Goal: Communication & Community: Participate in discussion

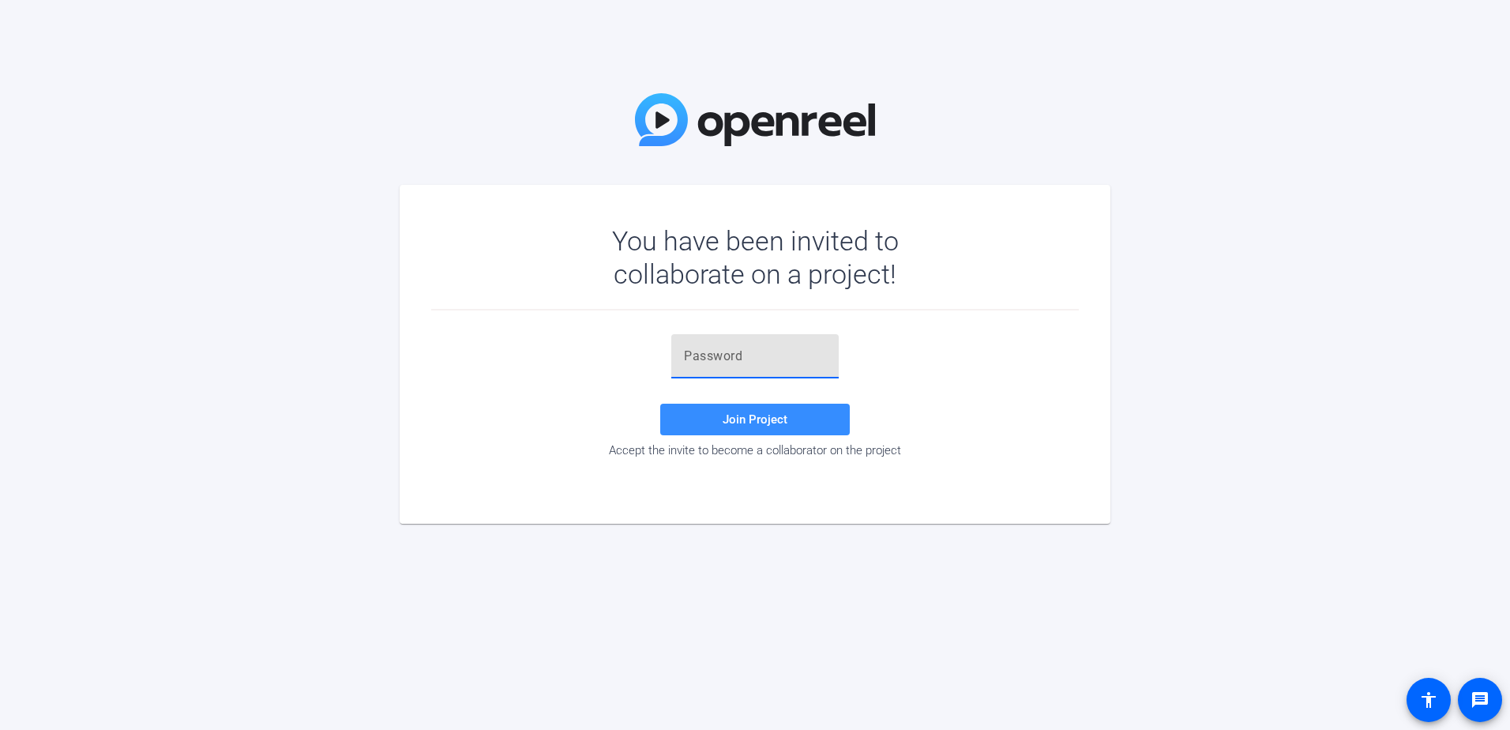
click at [728, 354] on input "text" at bounding box center [755, 356] width 142 height 19
paste input ".8KQ0l"
type input ".8KQ0l"
click at [740, 419] on span "Join Project" at bounding box center [754, 419] width 65 height 14
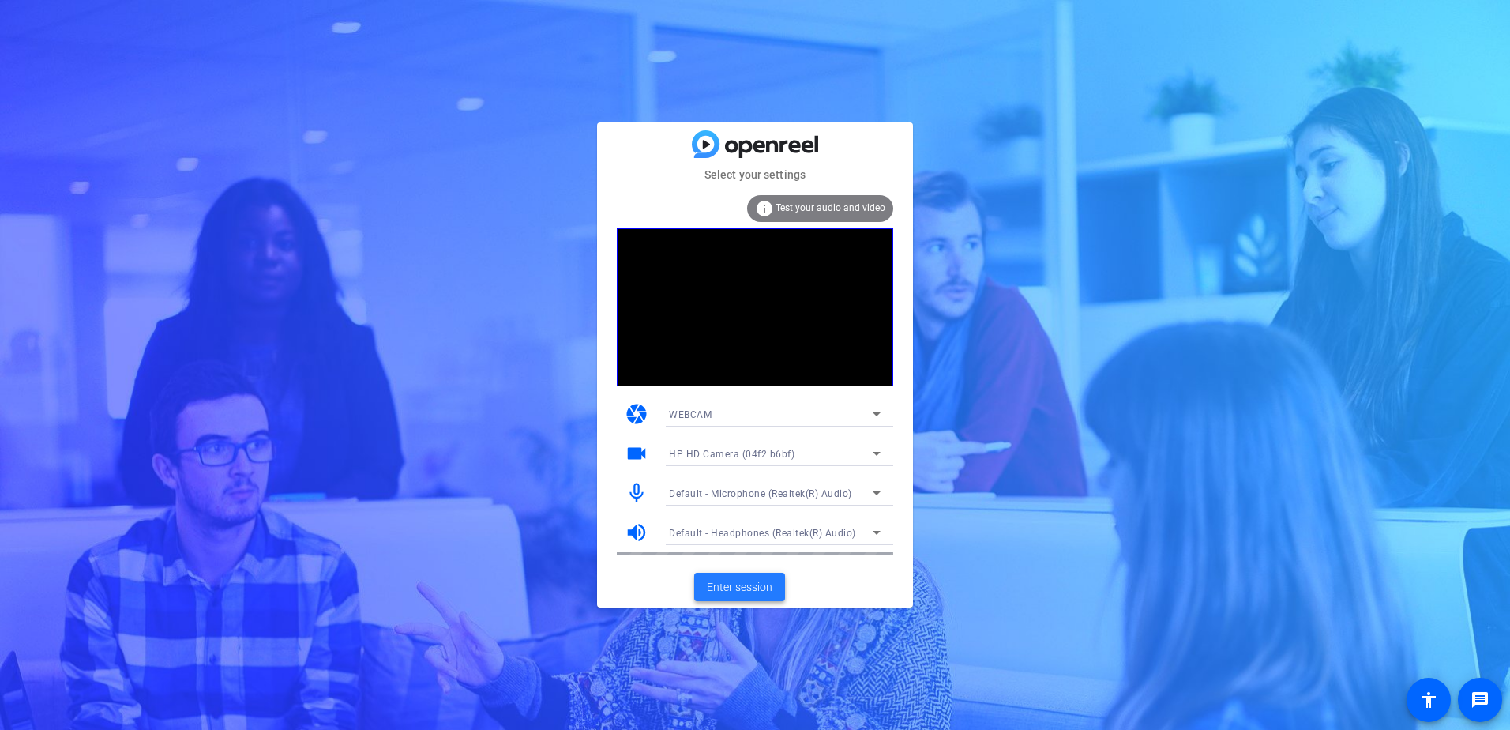
click at [736, 584] on span "Enter session" at bounding box center [740, 587] width 66 height 17
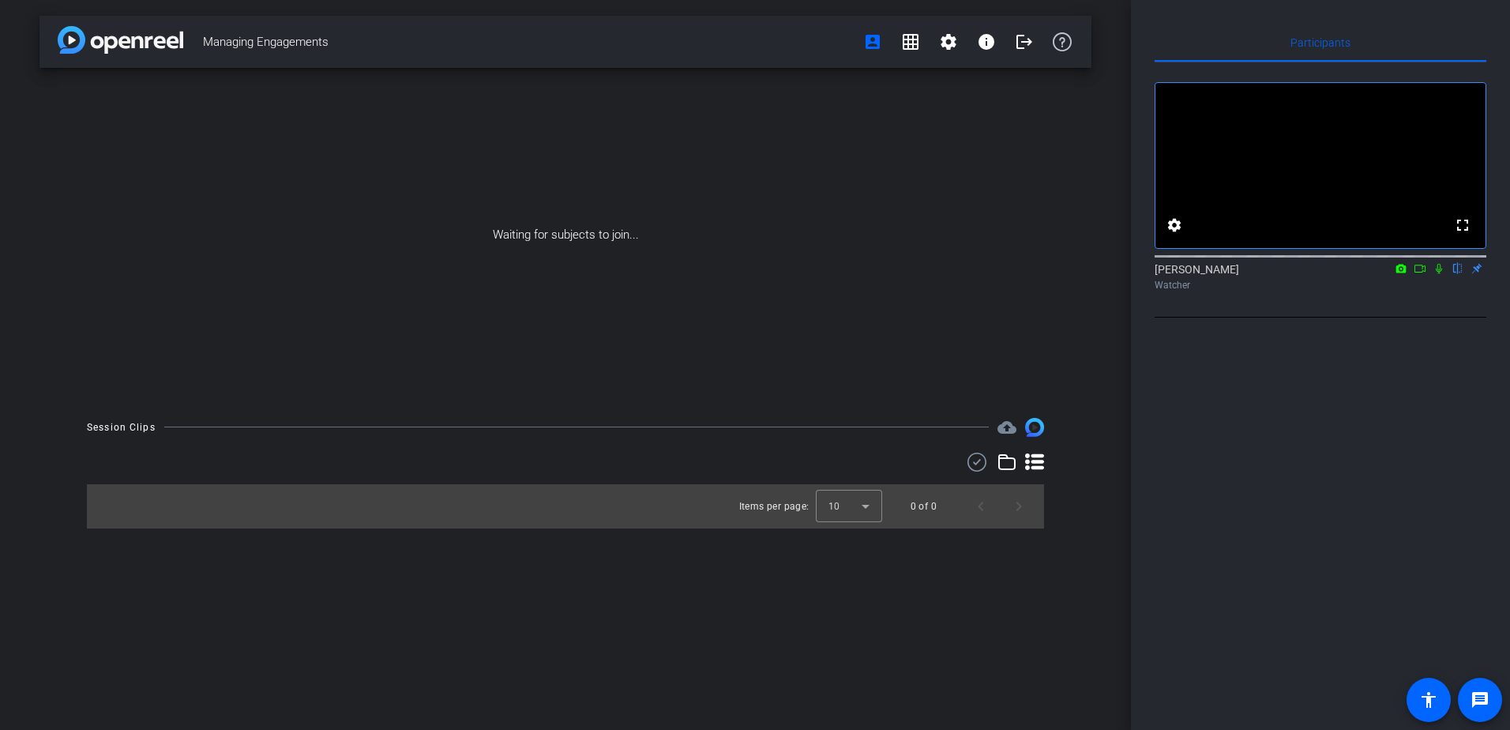
click at [1439, 274] on icon at bounding box center [1438, 268] width 13 height 11
click at [1418, 274] on icon at bounding box center [1419, 268] width 13 height 11
click at [1417, 274] on icon at bounding box center [1419, 268] width 13 height 11
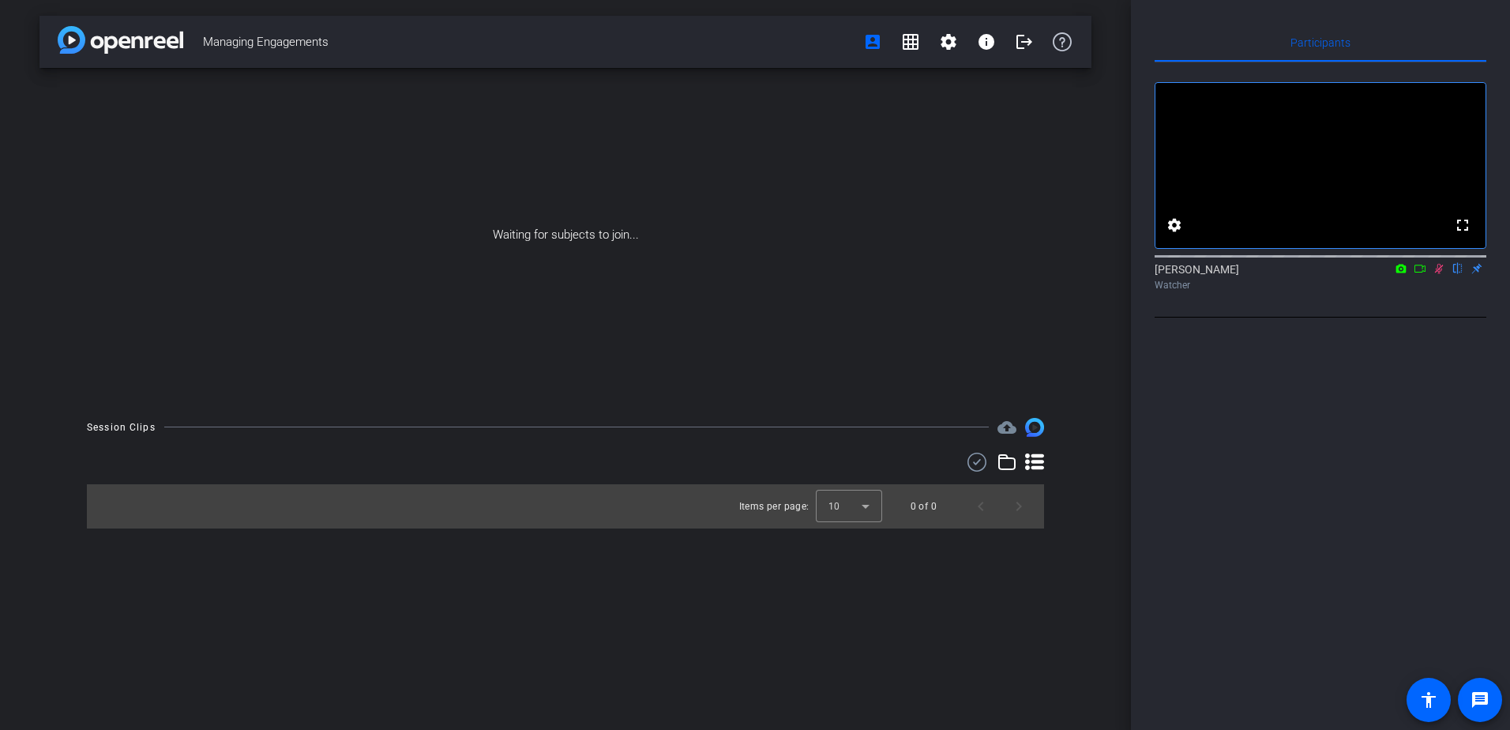
click at [1414, 274] on icon at bounding box center [1419, 268] width 13 height 11
click at [1412, 276] on mat-icon at bounding box center [1419, 268] width 19 height 14
click at [1418, 274] on icon at bounding box center [1419, 268] width 13 height 11
click at [1427, 276] on mat-icon at bounding box center [1419, 268] width 19 height 14
click at [1436, 274] on icon at bounding box center [1439, 269] width 9 height 10
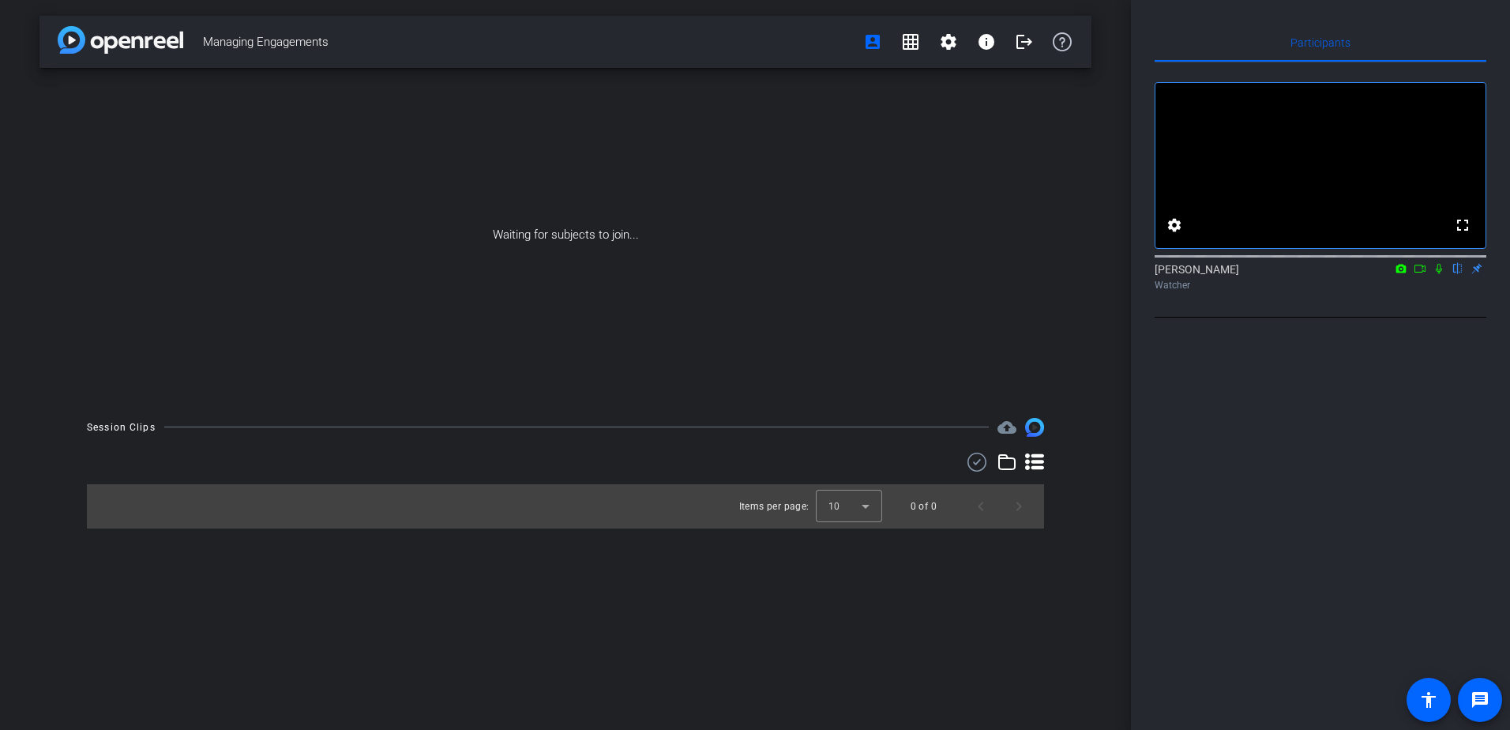
click at [1436, 274] on icon at bounding box center [1438, 268] width 13 height 11
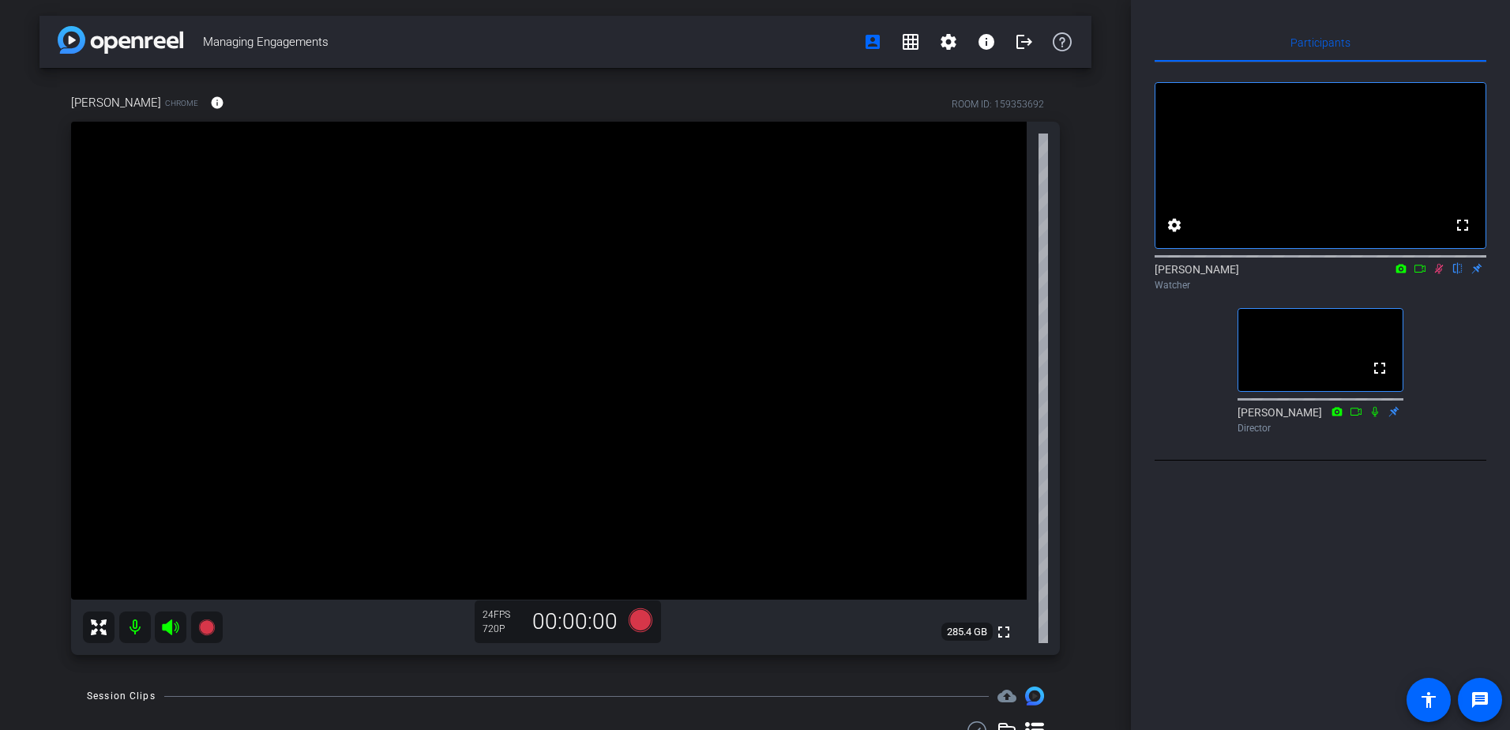
click at [1438, 274] on icon at bounding box center [1438, 268] width 13 height 11
click at [1437, 274] on icon at bounding box center [1439, 269] width 6 height 10
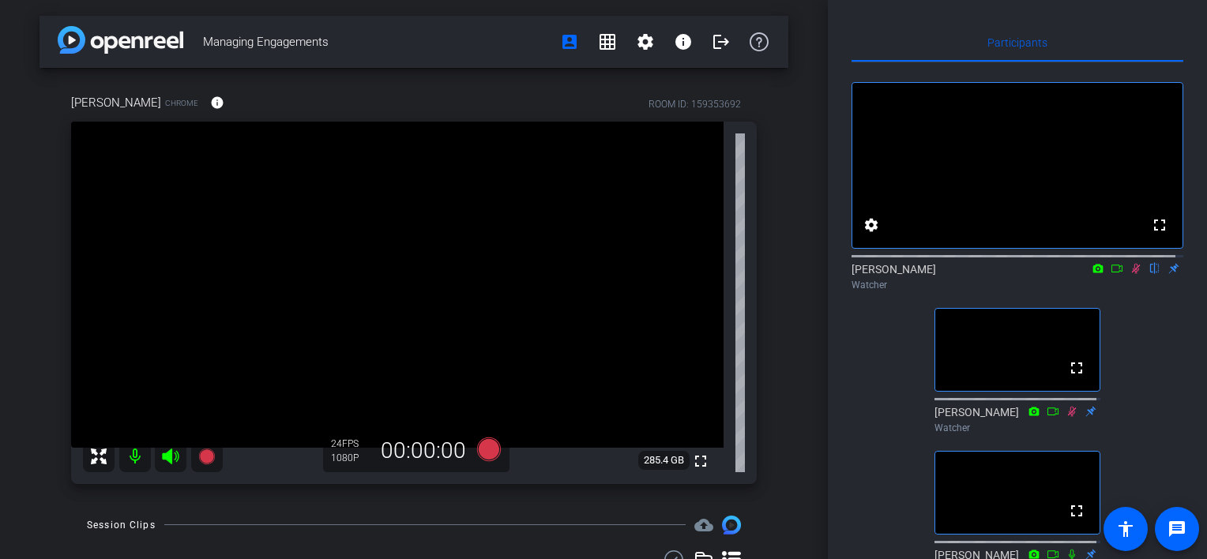
click at [1129, 274] on icon at bounding box center [1135, 268] width 13 height 11
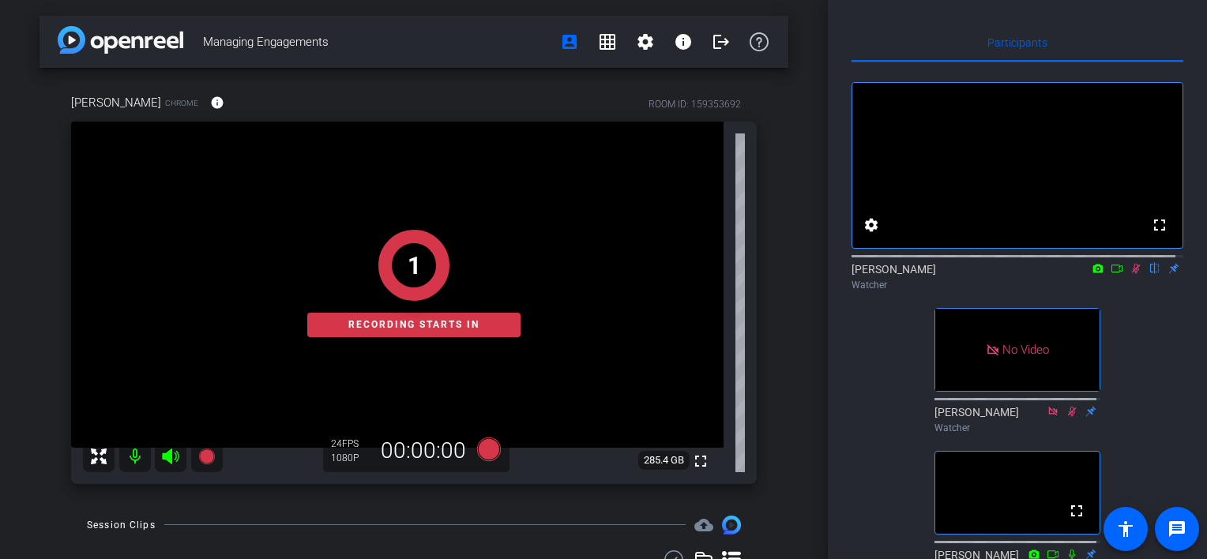
click at [1110, 274] on icon at bounding box center [1116, 268] width 13 height 11
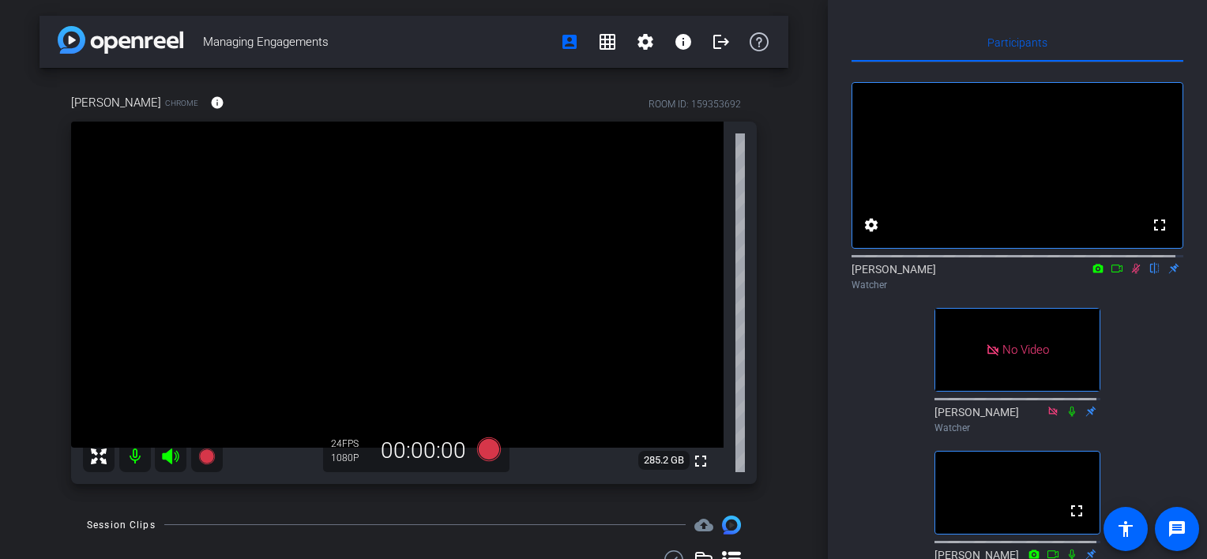
click at [1132, 274] on icon at bounding box center [1136, 269] width 9 height 10
click at [1132, 274] on icon at bounding box center [1135, 269] width 6 height 10
click at [1129, 274] on icon at bounding box center [1135, 268] width 13 height 11
